Goal: Task Accomplishment & Management: Manage account settings

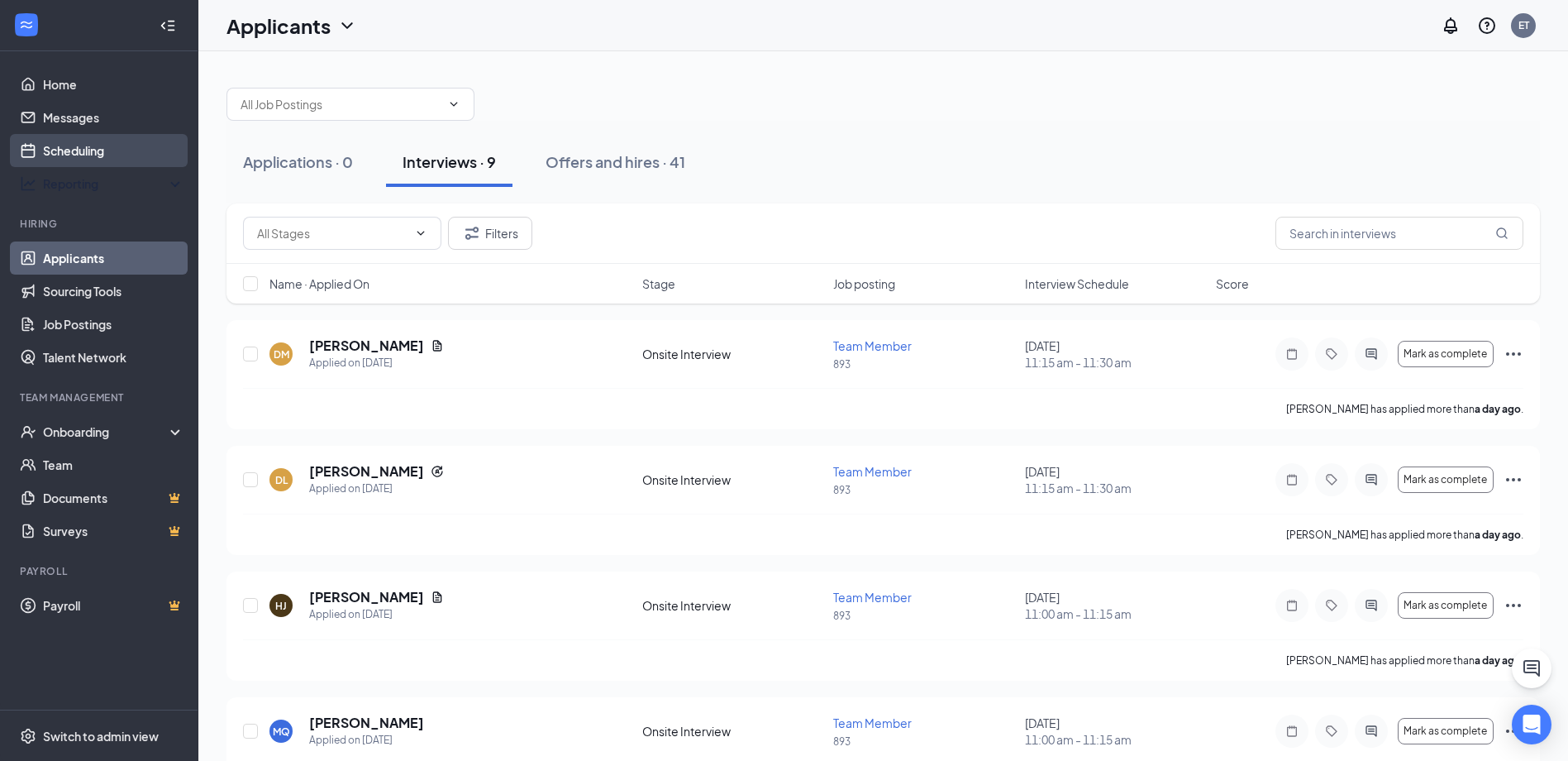
click at [128, 156] on link "Scheduling" at bounding box center [113, 150] width 141 height 33
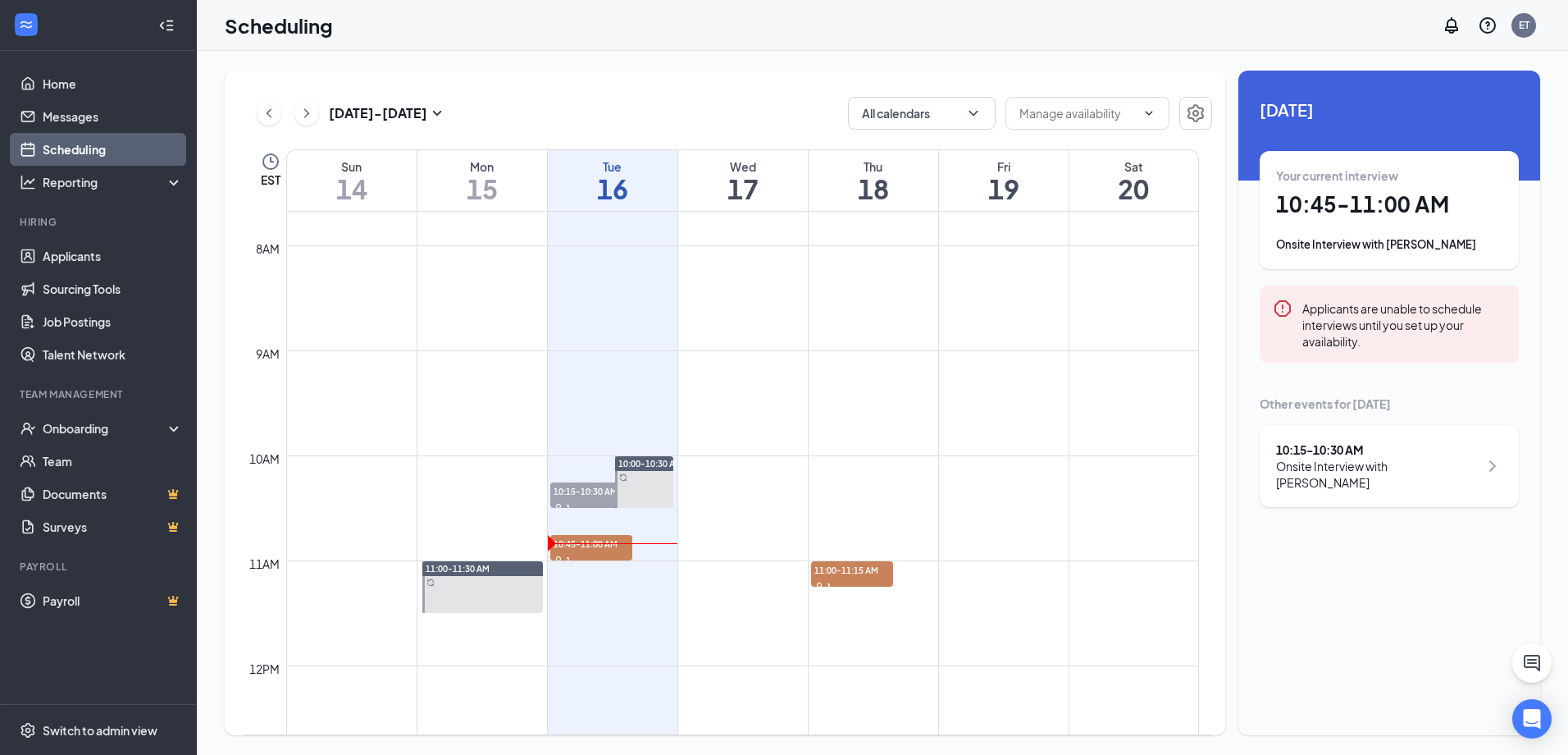
scroll to position [724, 0]
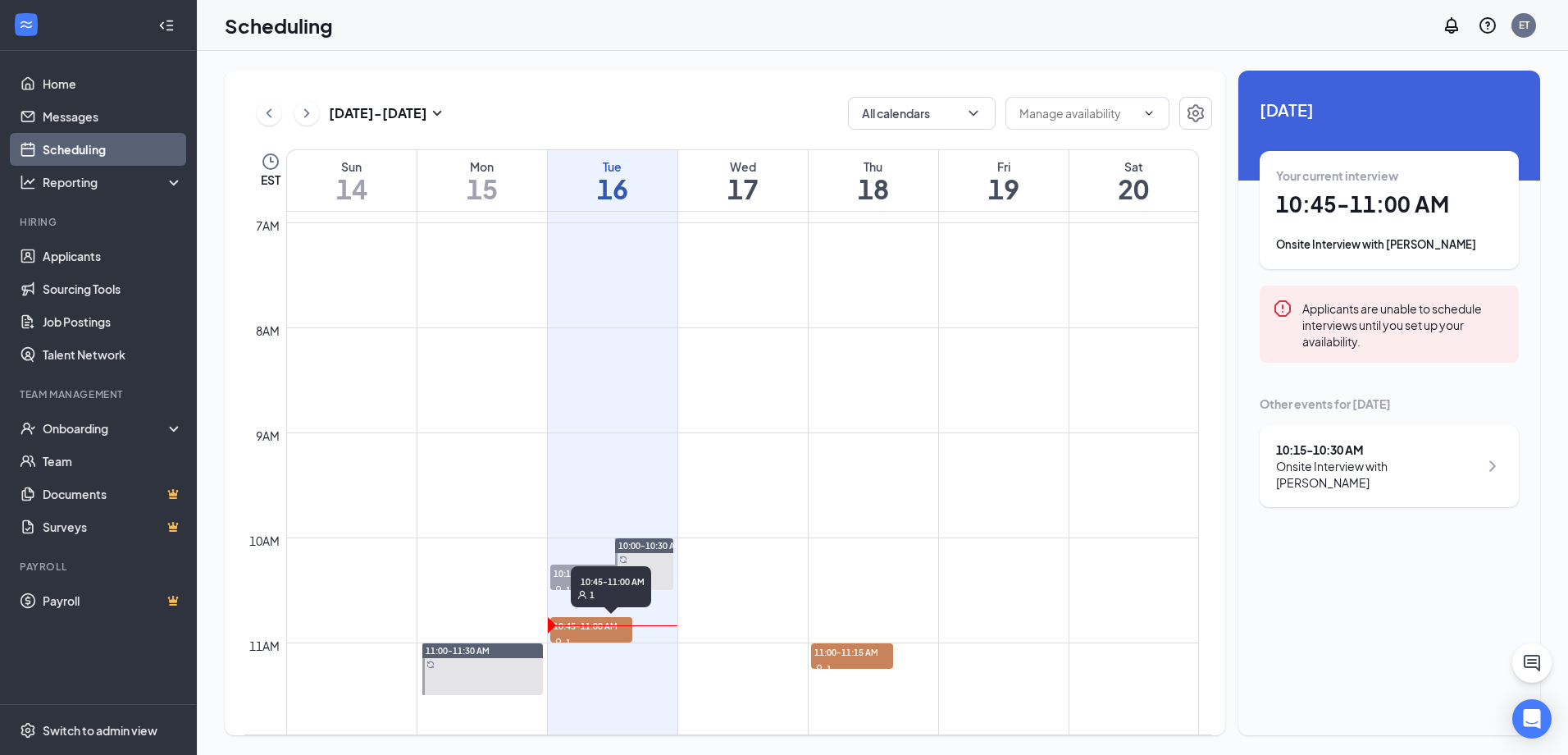
click at [601, 639] on div "1" at bounding box center [591, 641] width 82 height 17
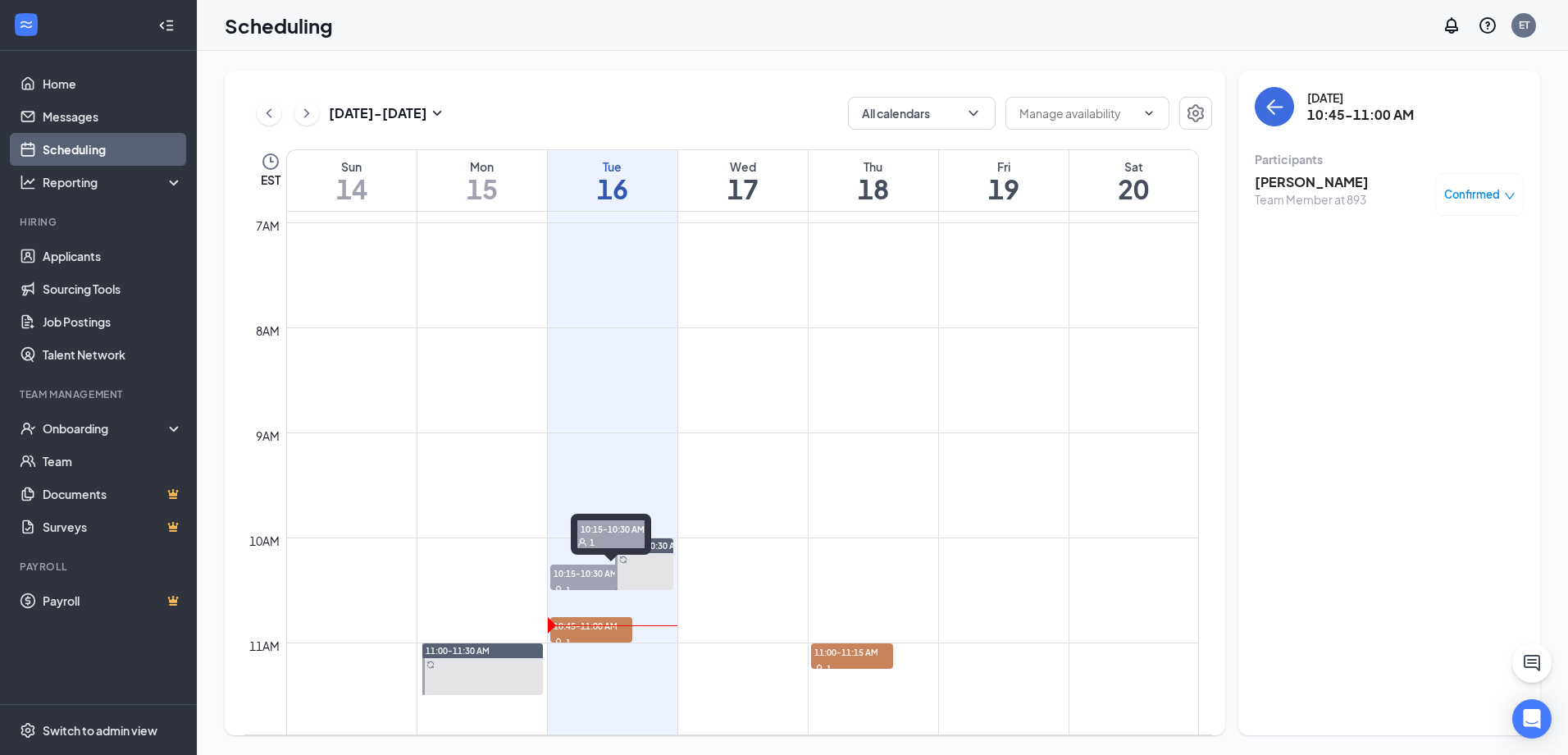
click at [557, 576] on span "10:15-10:30 AM" at bounding box center [591, 572] width 82 height 17
click at [566, 634] on div "1" at bounding box center [591, 641] width 82 height 17
click at [1321, 199] on div "Team Member at 893" at bounding box center [1312, 199] width 114 height 17
click at [1299, 182] on h3 "[PERSON_NAME]" at bounding box center [1312, 182] width 114 height 18
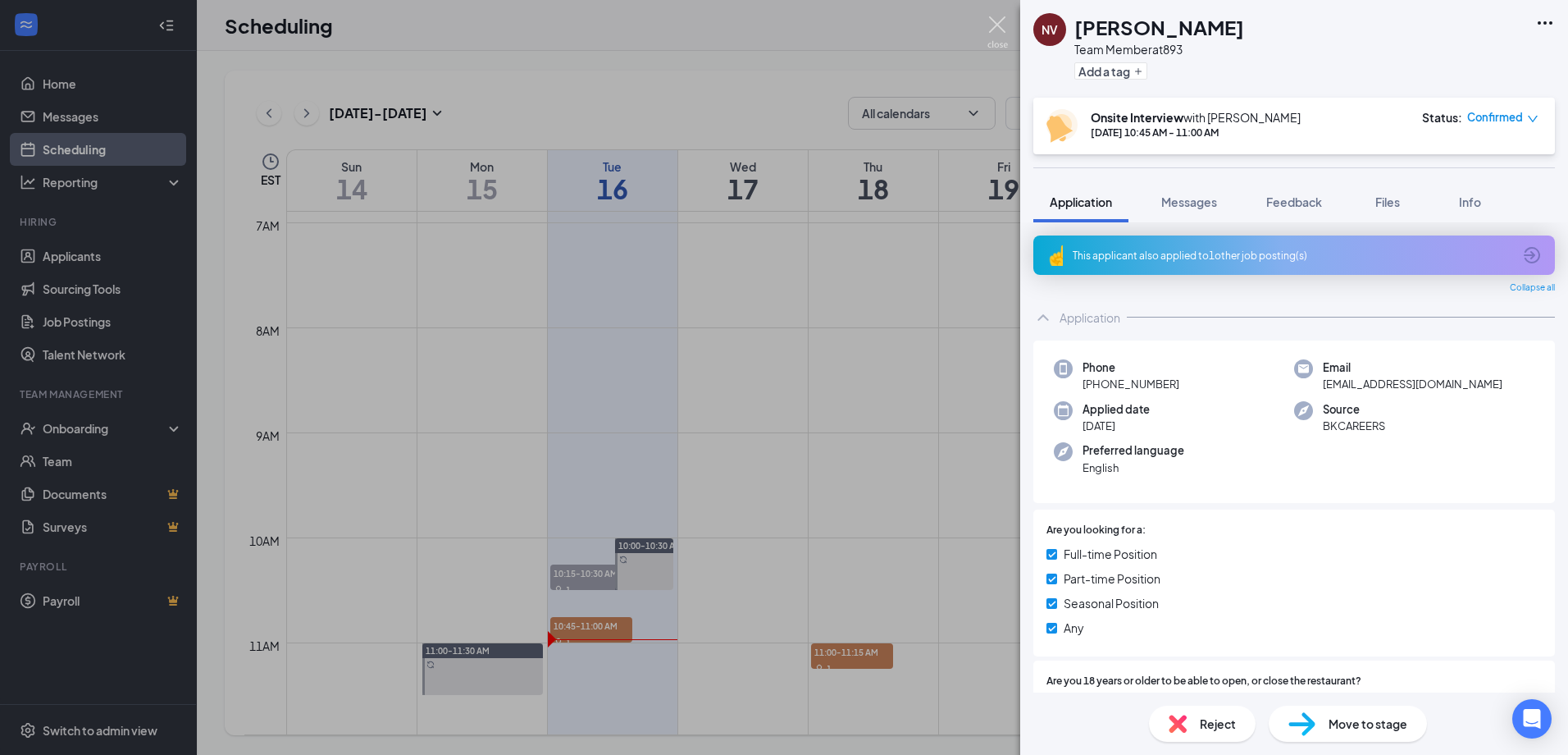
click at [994, 22] on img at bounding box center [998, 32] width 21 height 32
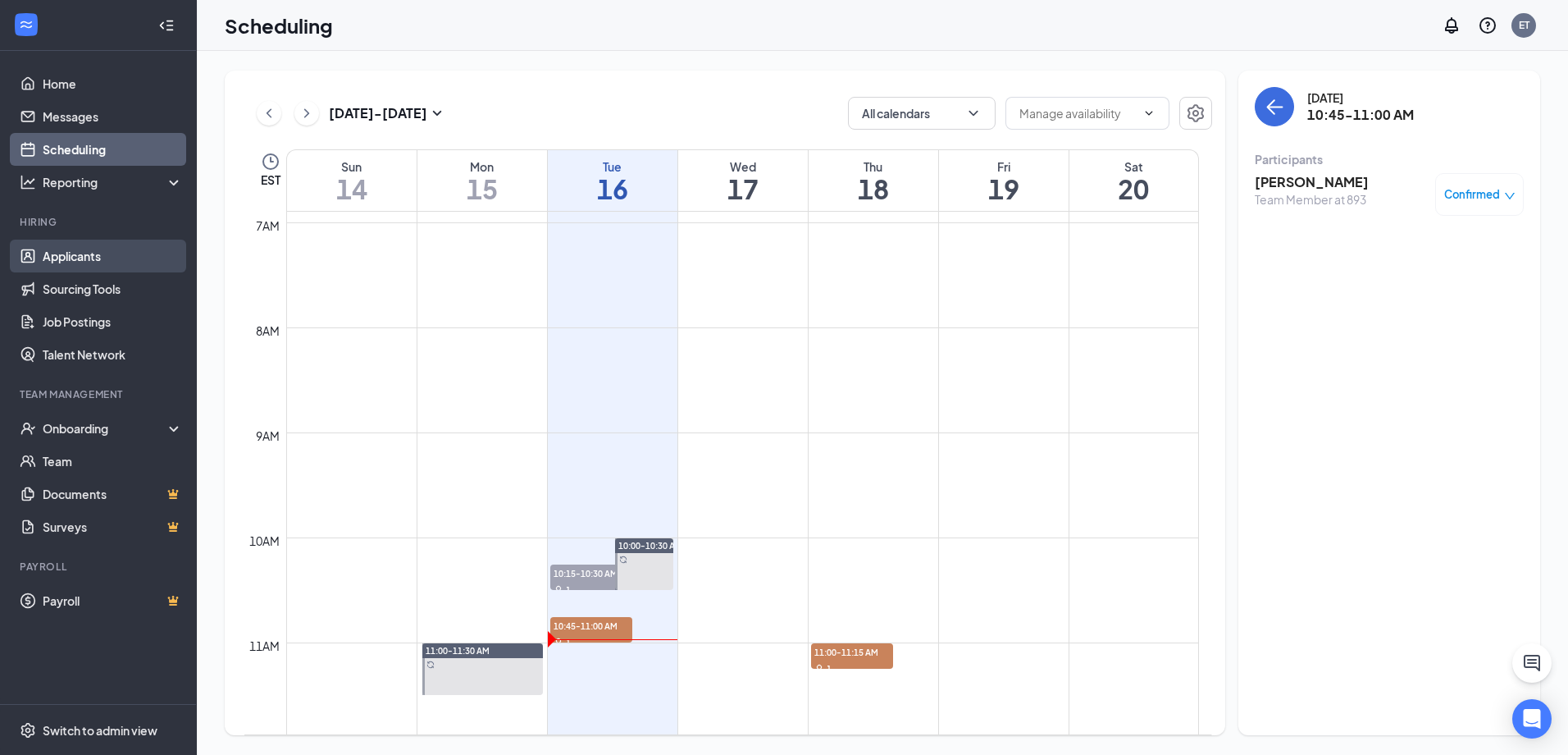
click at [93, 243] on link "Applicants" at bounding box center [112, 256] width 140 height 33
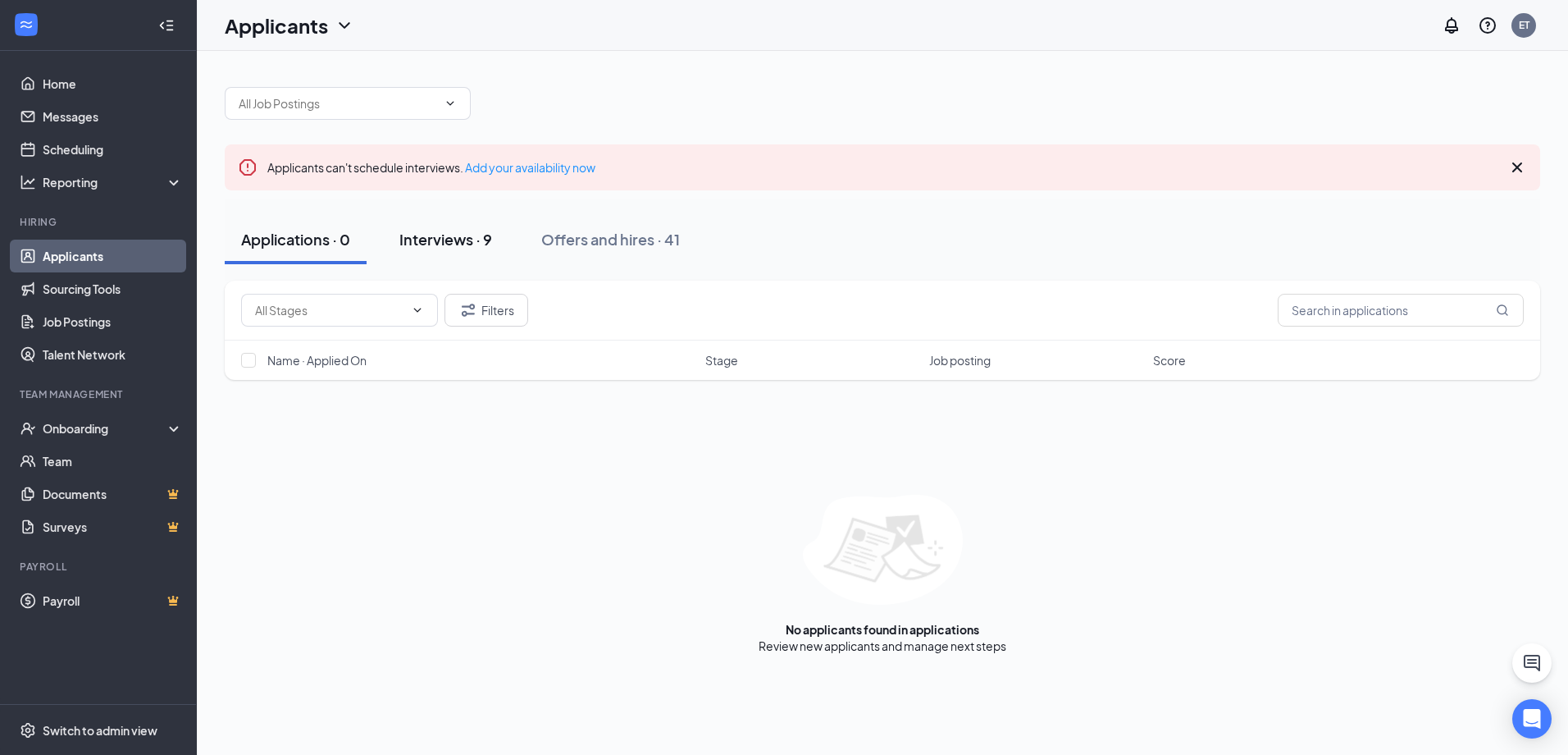
click at [449, 220] on button "Interviews · 9" at bounding box center [445, 240] width 126 height 49
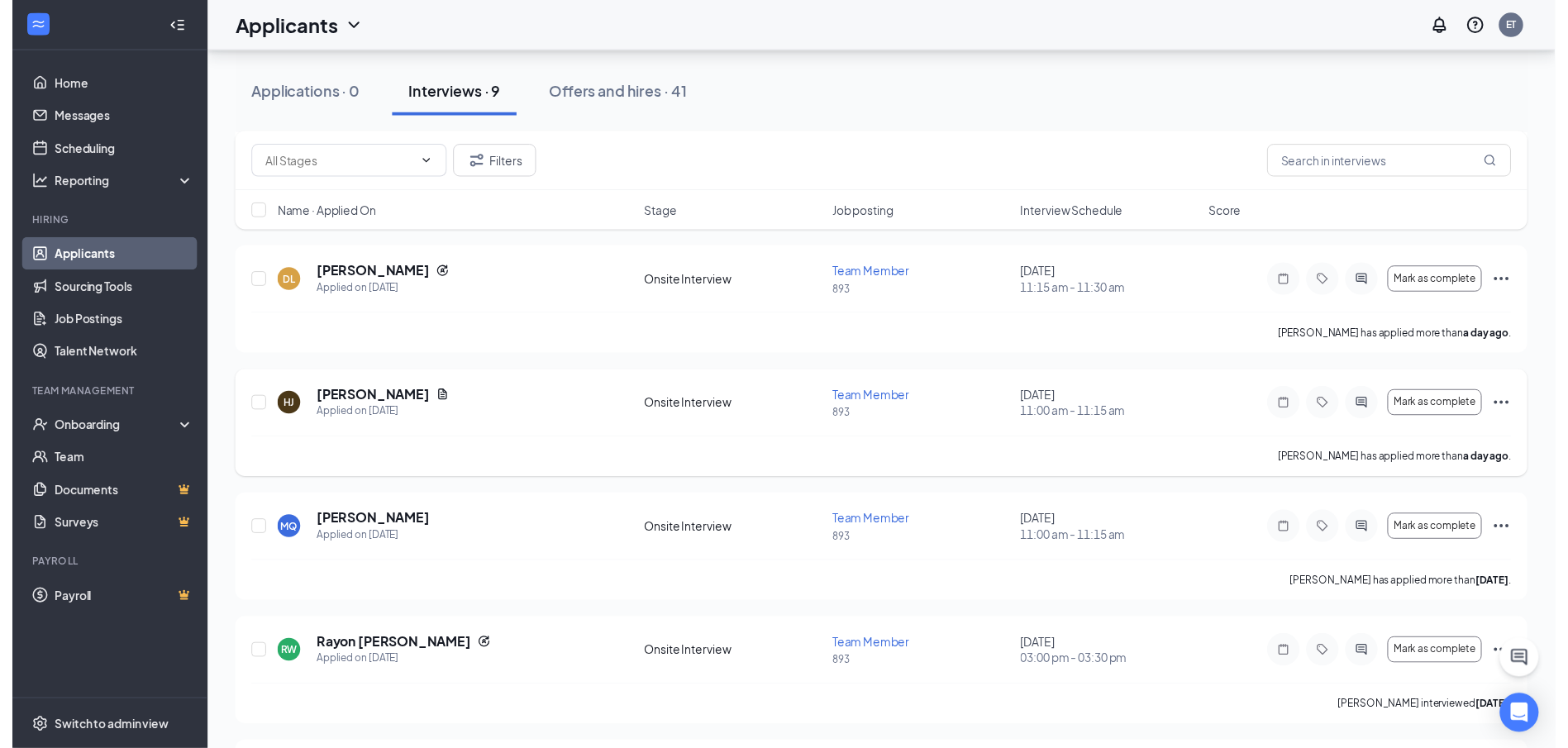
scroll to position [277, 0]
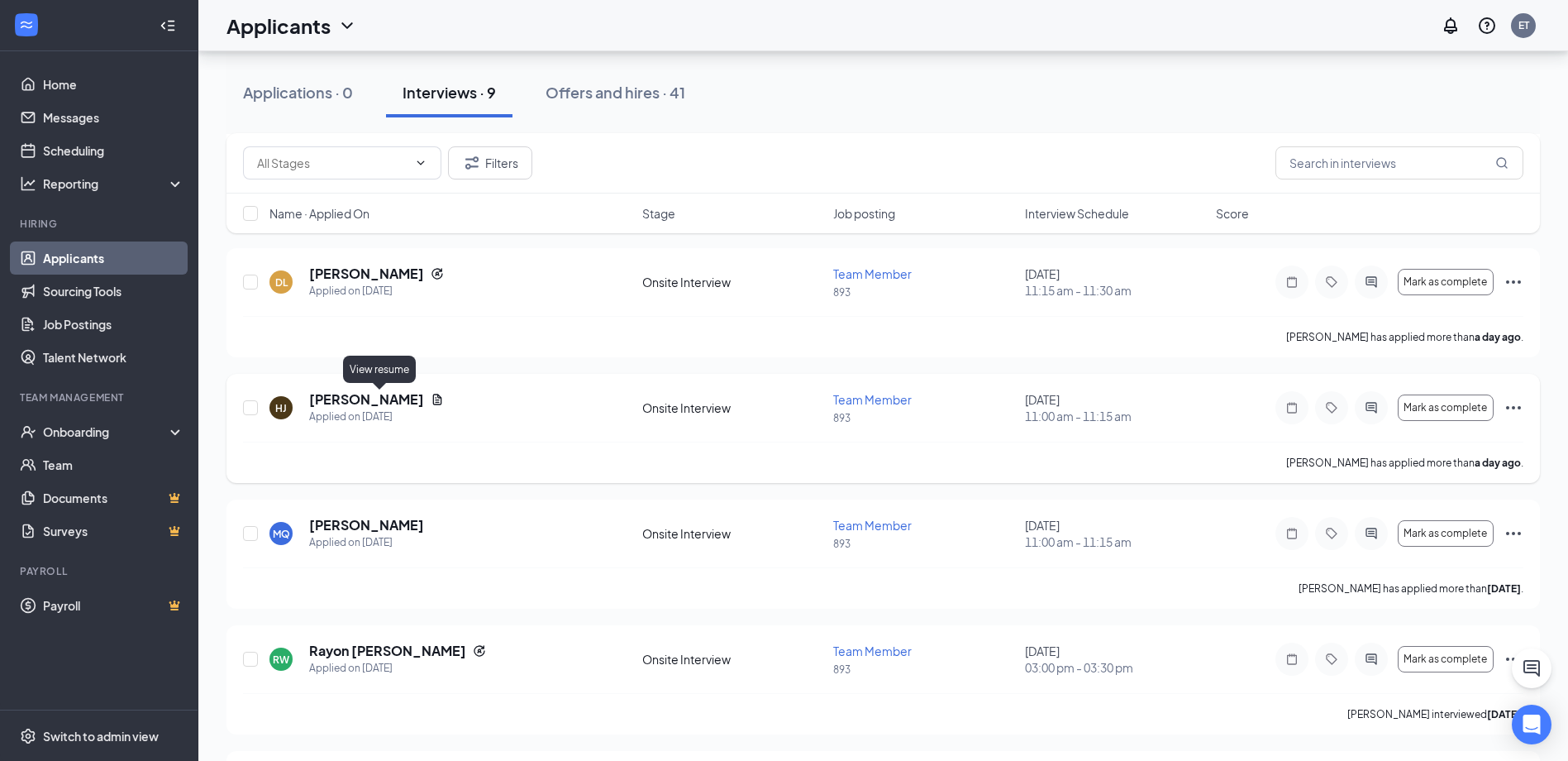
click at [430, 395] on icon "Document" at bounding box center [437, 399] width 13 height 13
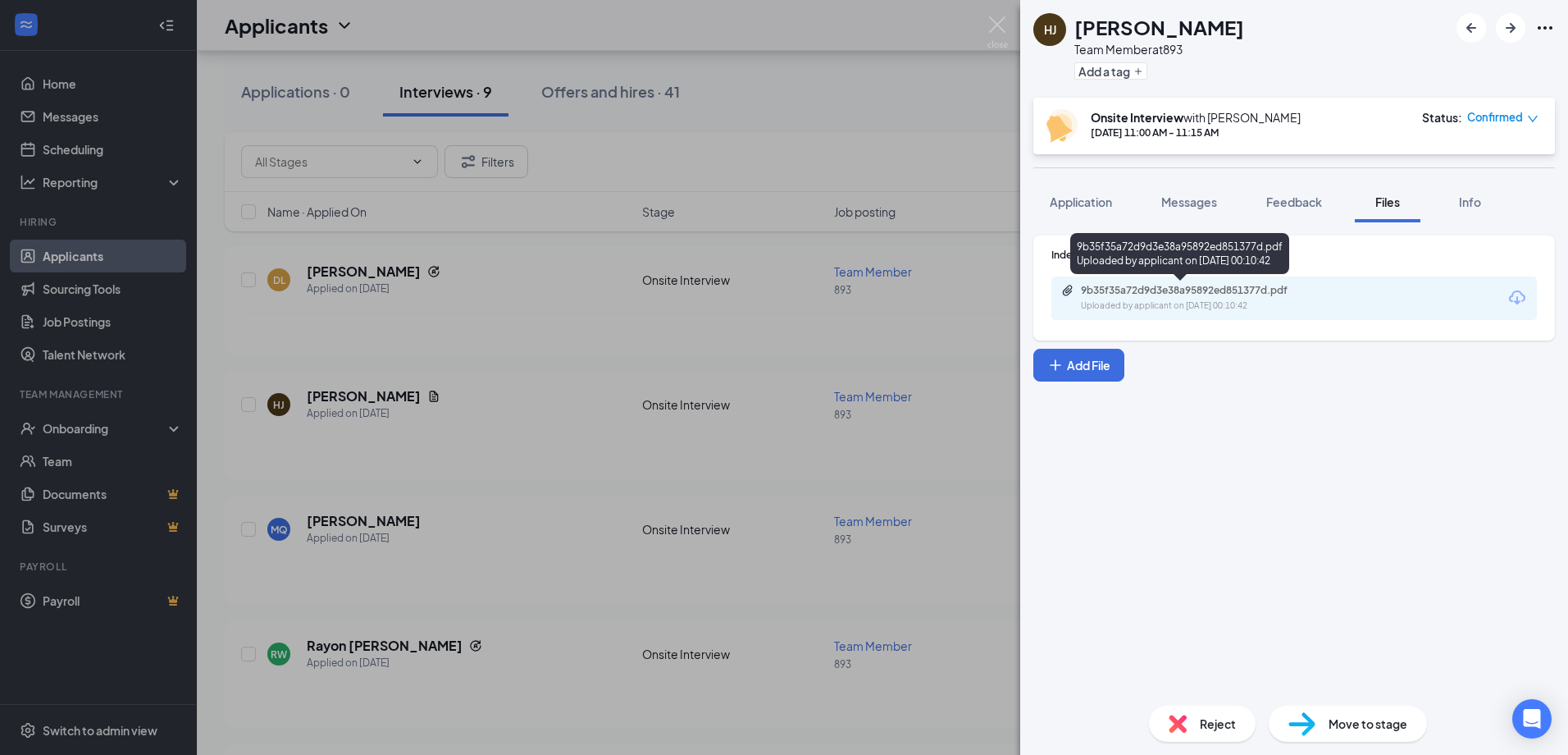
click at [1166, 291] on div "9b35f35a72d9d3e38a95892ed851377d.pdf" at bounding box center [1195, 290] width 229 height 13
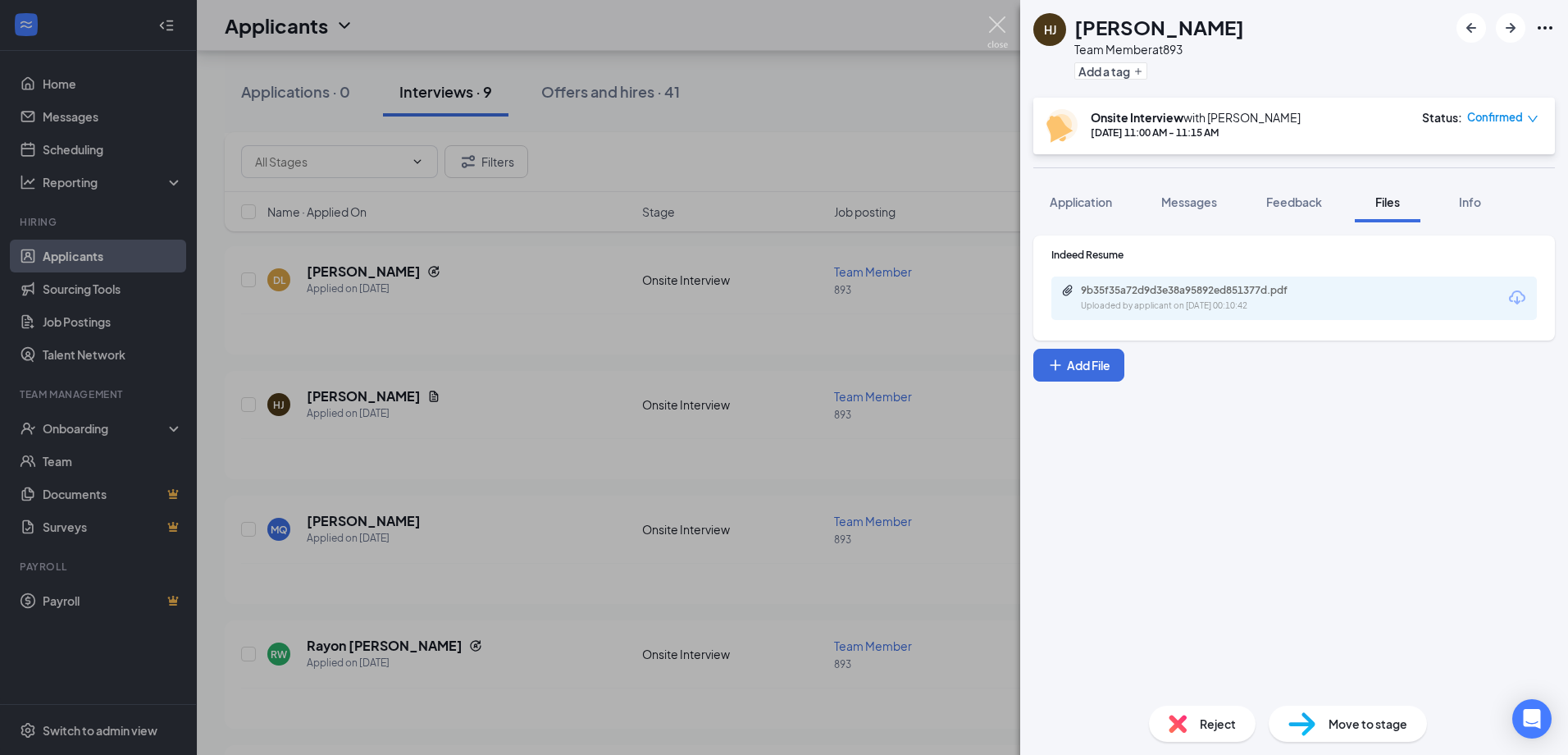
click at [995, 38] on img at bounding box center [998, 32] width 21 height 32
